Goal: Task Accomplishment & Management: Use online tool/utility

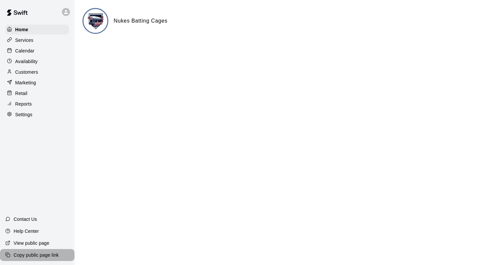
click at [47, 254] on p "Copy public page link" at bounding box center [36, 254] width 45 height 7
click at [28, 81] on p "Marketing" at bounding box center [25, 82] width 21 height 7
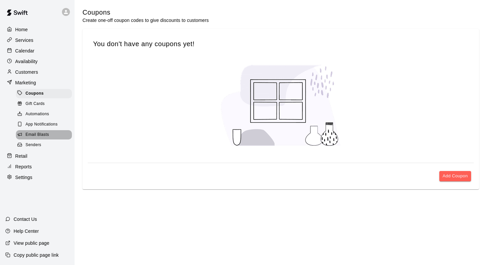
click at [39, 137] on span "Email Blasts" at bounding box center [38, 134] width 24 height 7
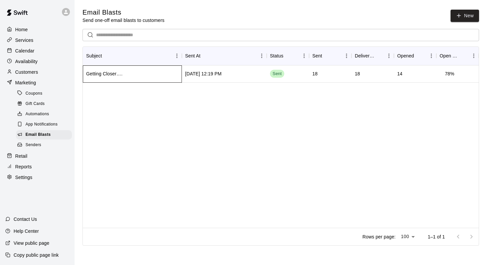
click at [120, 74] on div "Getting Closer…." at bounding box center [104, 73] width 36 height 7
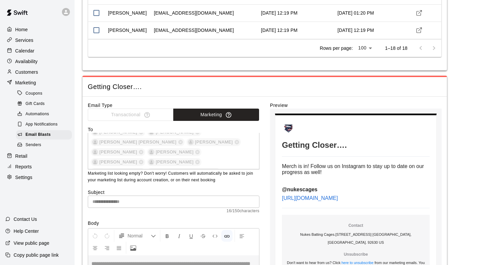
scroll to position [361, 0]
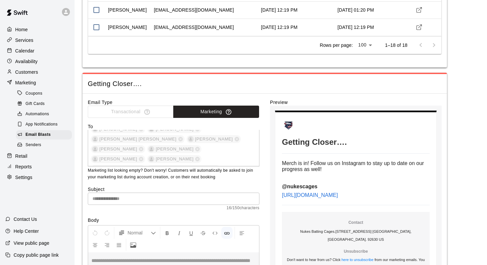
click at [358, 198] on p "[URL][DOMAIN_NAME]" at bounding box center [356, 195] width 148 height 6
drag, startPoint x: 361, startPoint y: 205, endPoint x: 282, endPoint y: 199, distance: 78.8
click at [282, 198] on p "[URL][DOMAIN_NAME]" at bounding box center [356, 195] width 148 height 6
